Goal: Find specific page/section: Find specific page/section

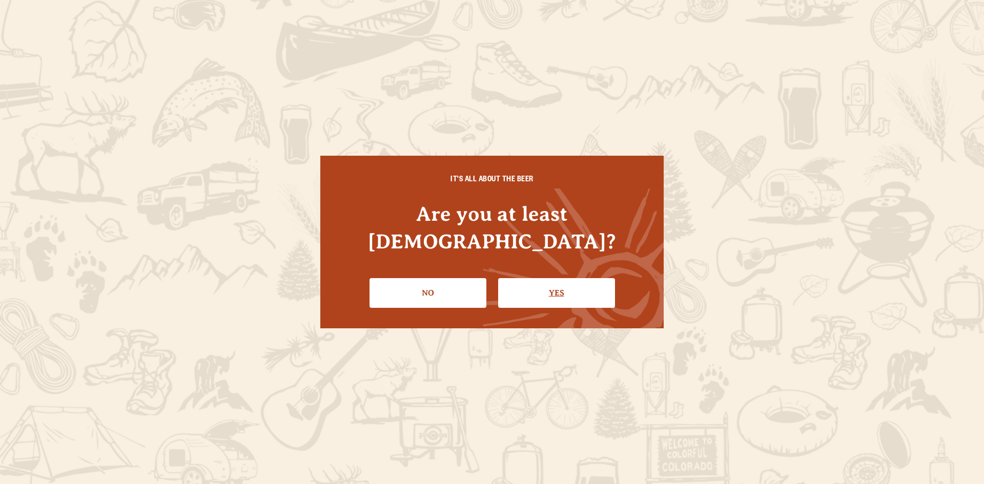
click at [545, 278] on link "Yes" at bounding box center [556, 293] width 117 height 30
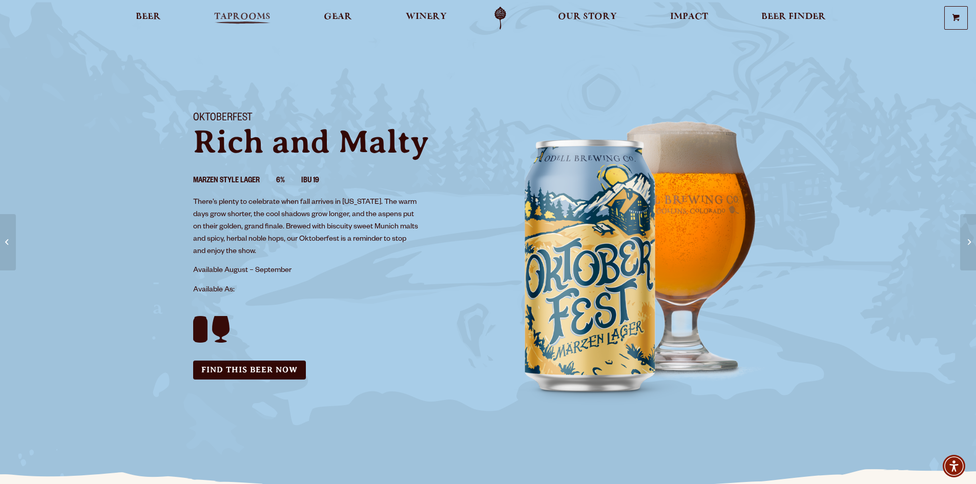
click at [275, 13] on link "Taprooms" at bounding box center [243, 18] width 70 height 23
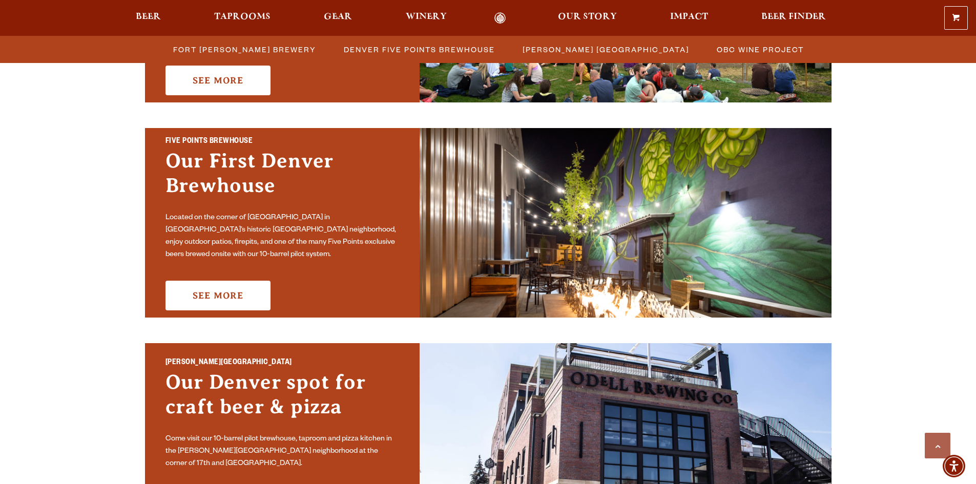
scroll to position [615, 0]
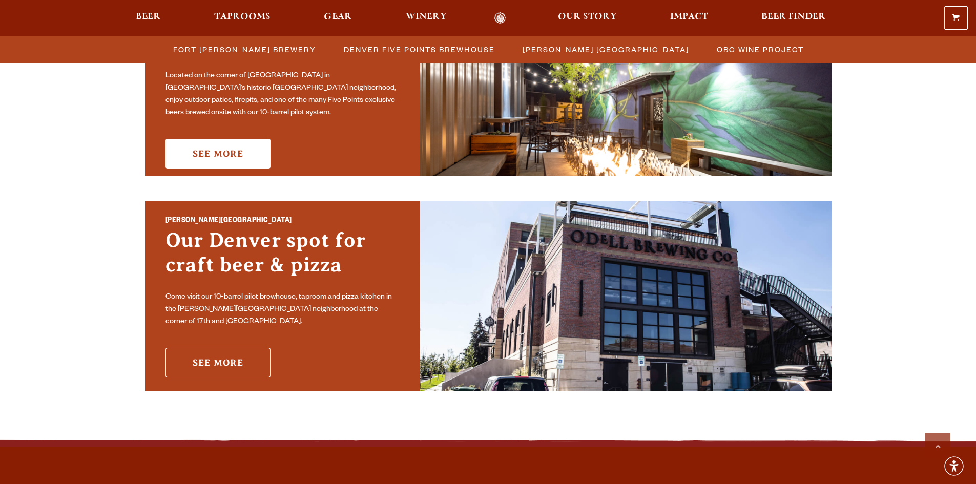
click at [246, 353] on link "See More" at bounding box center [218, 363] width 105 height 30
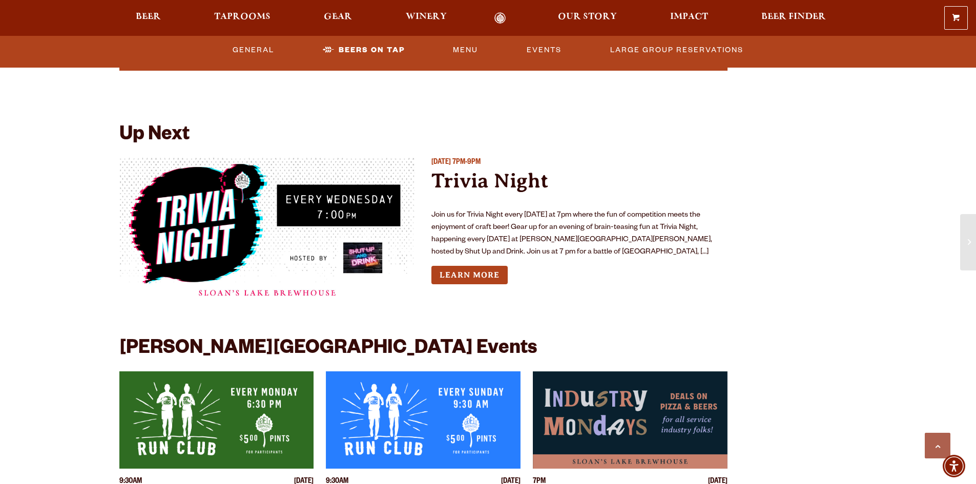
scroll to position [2563, 0]
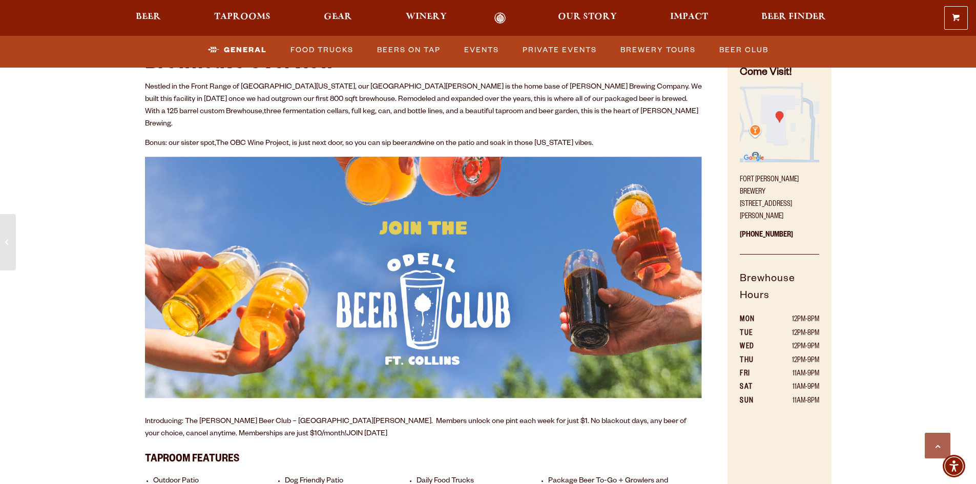
scroll to position [410, 0]
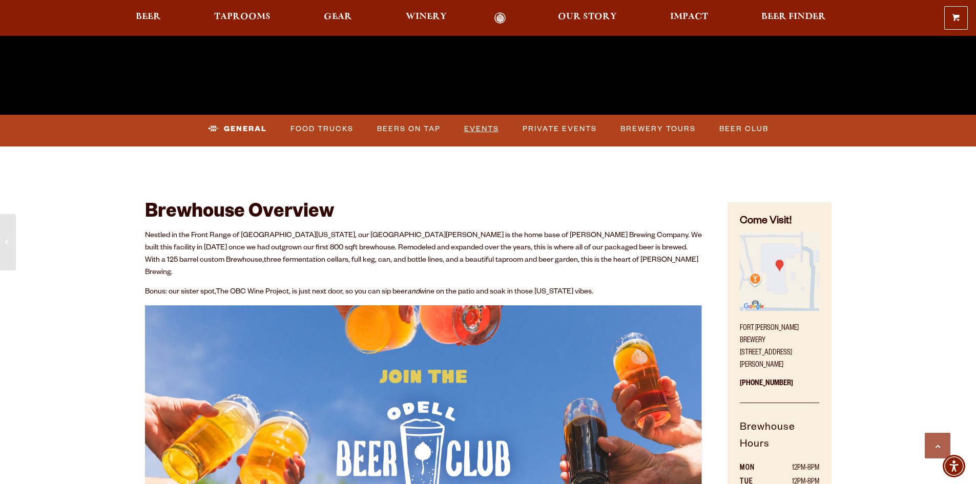
click at [479, 131] on link "Events" at bounding box center [481, 129] width 43 height 24
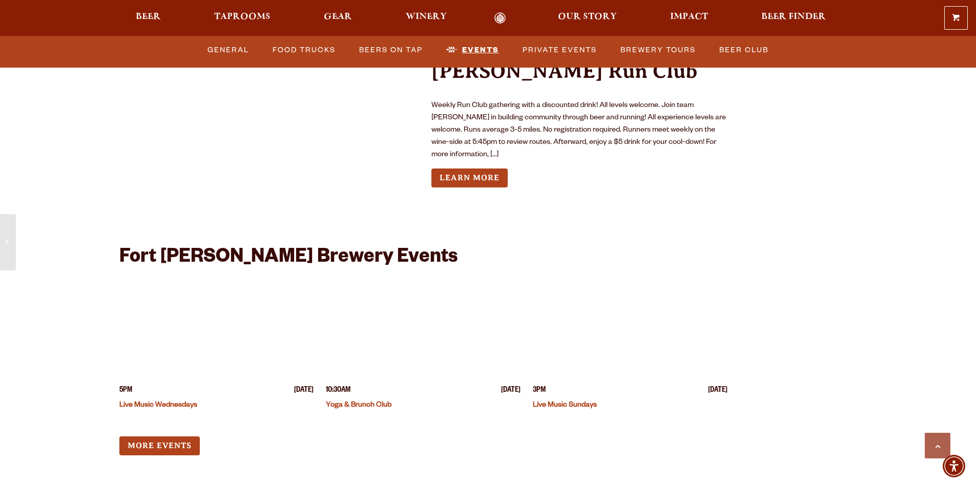
scroll to position [3927, 0]
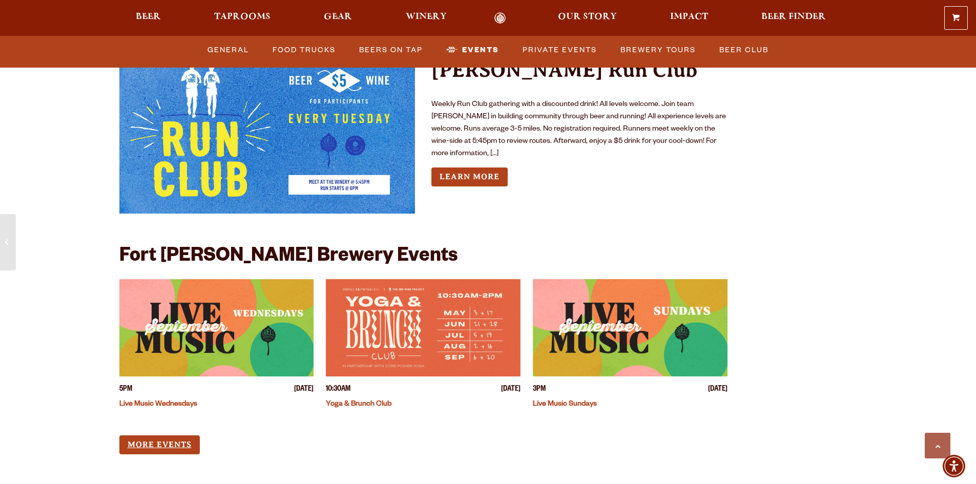
click at [169, 436] on link "More Events" at bounding box center [159, 445] width 80 height 19
click at [251, 17] on span "Taprooms" at bounding box center [242, 17] width 56 height 8
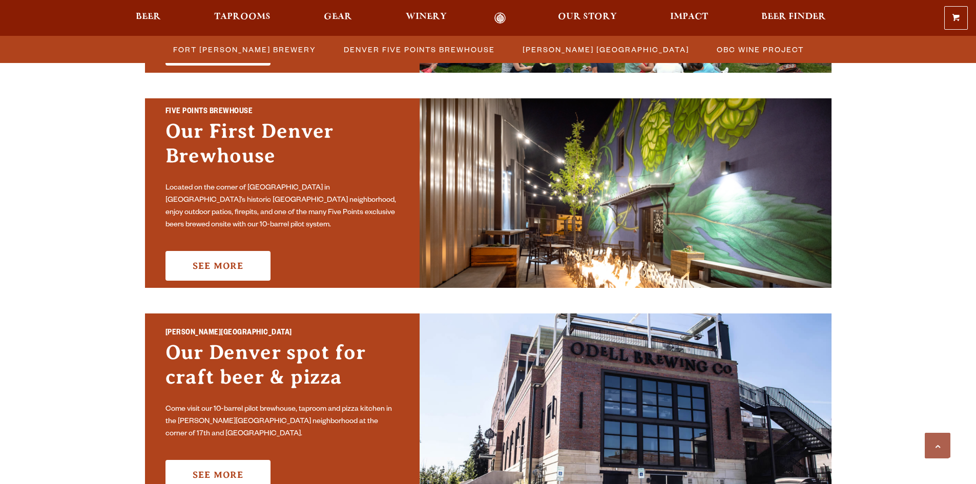
scroll to position [513, 0]
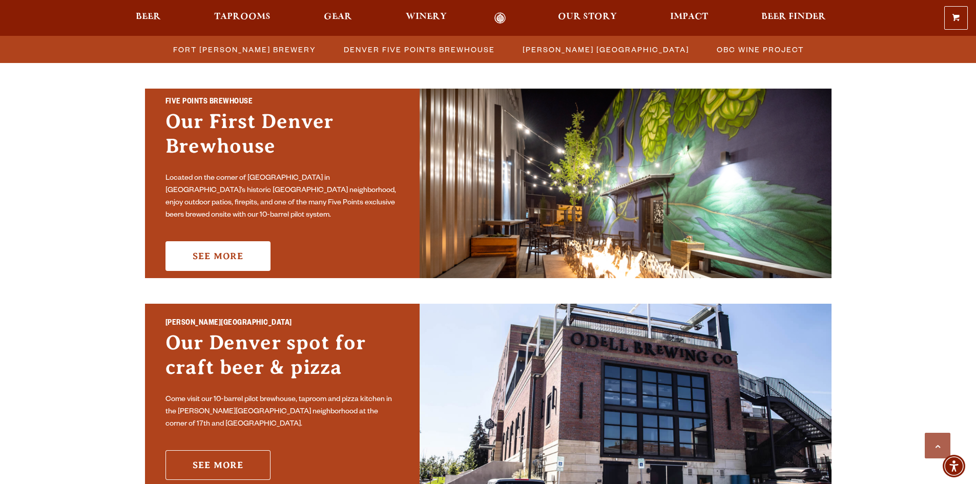
click at [231, 469] on link "See More" at bounding box center [218, 466] width 105 height 30
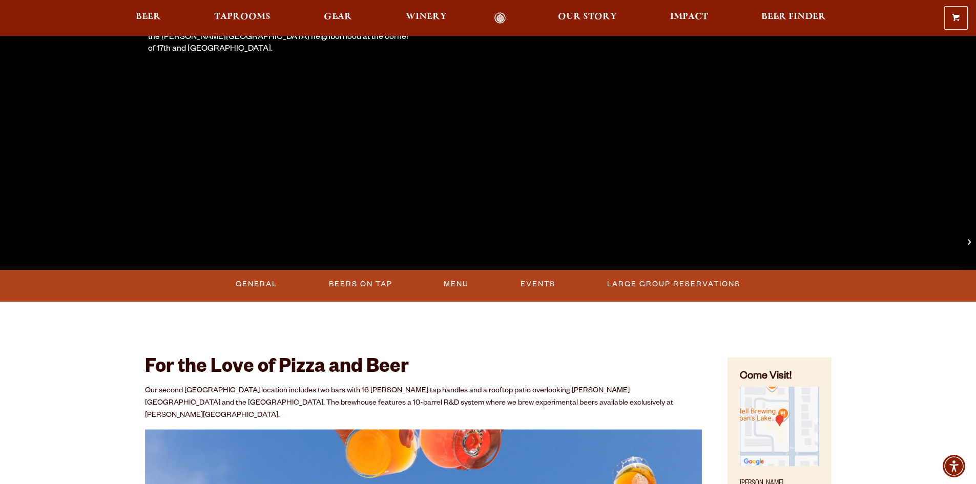
scroll to position [256, 0]
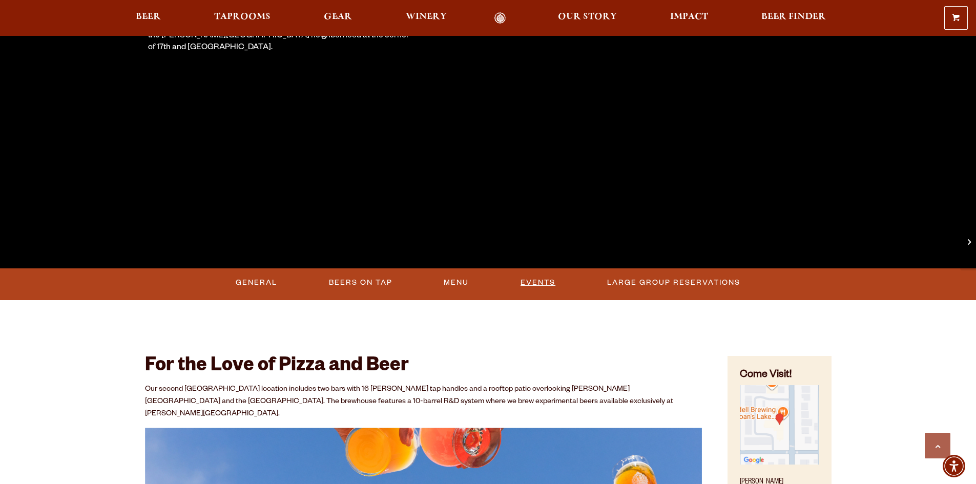
click at [527, 284] on link "Events" at bounding box center [538, 283] width 43 height 24
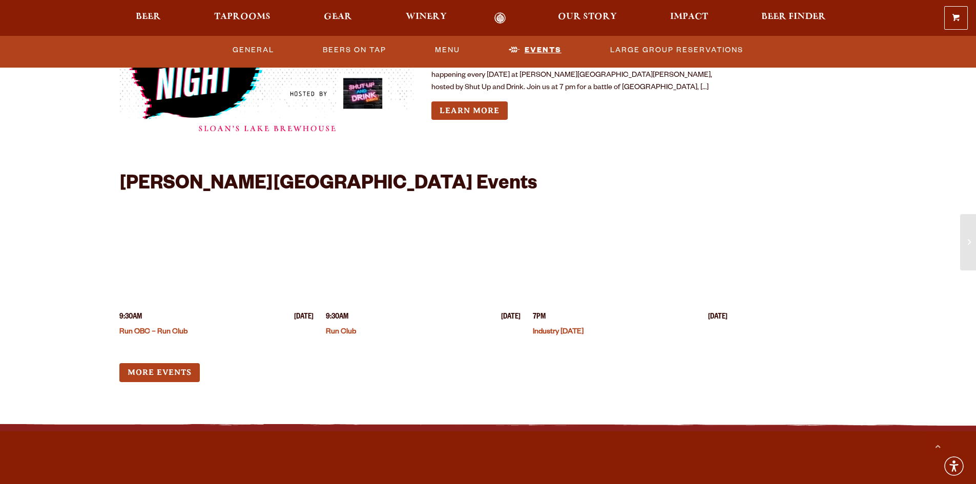
scroll to position [2592, 0]
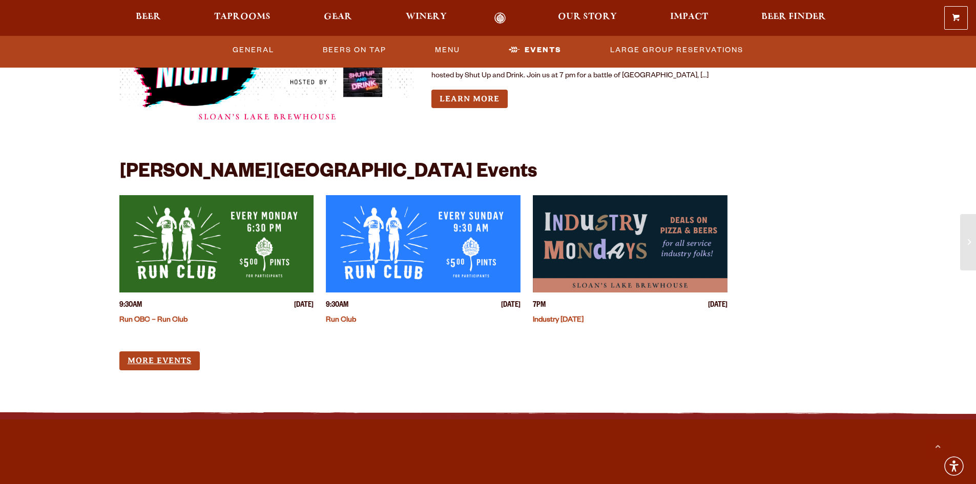
click at [161, 352] on link "More Events" at bounding box center [159, 361] width 80 height 19
